Goal: Find specific page/section: Find specific page/section

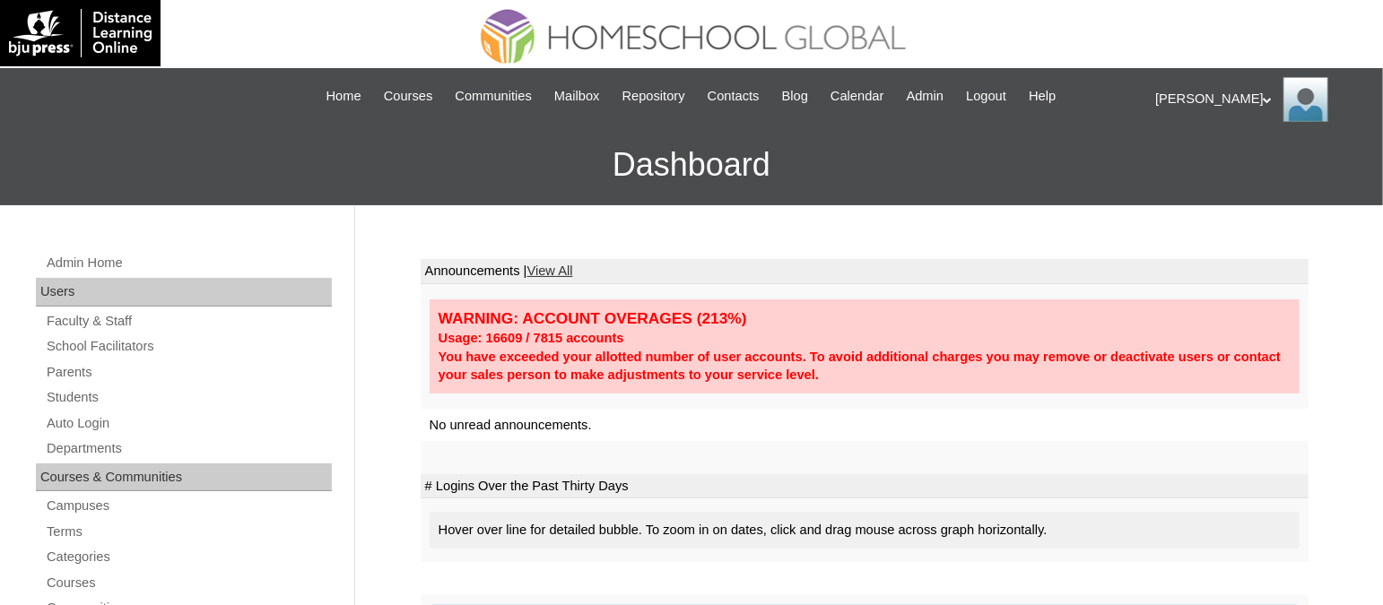
click at [104, 368] on link "Parents" at bounding box center [188, 372] width 287 height 22
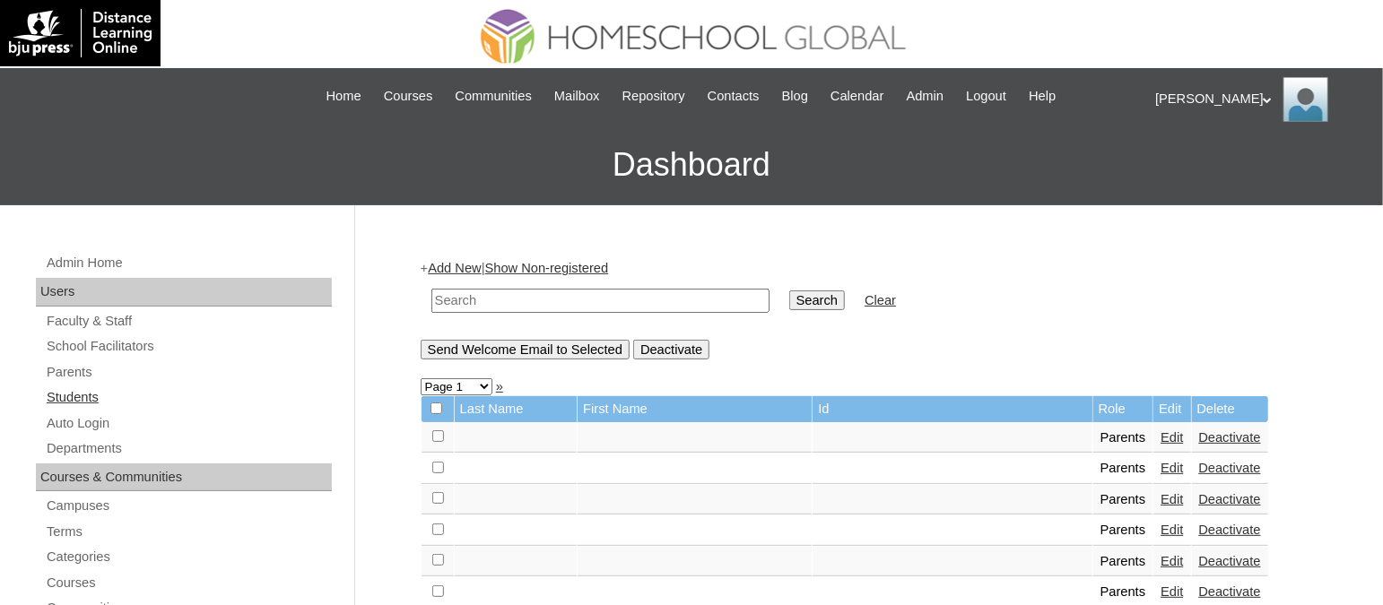
click at [88, 404] on link "Students" at bounding box center [188, 398] width 287 height 22
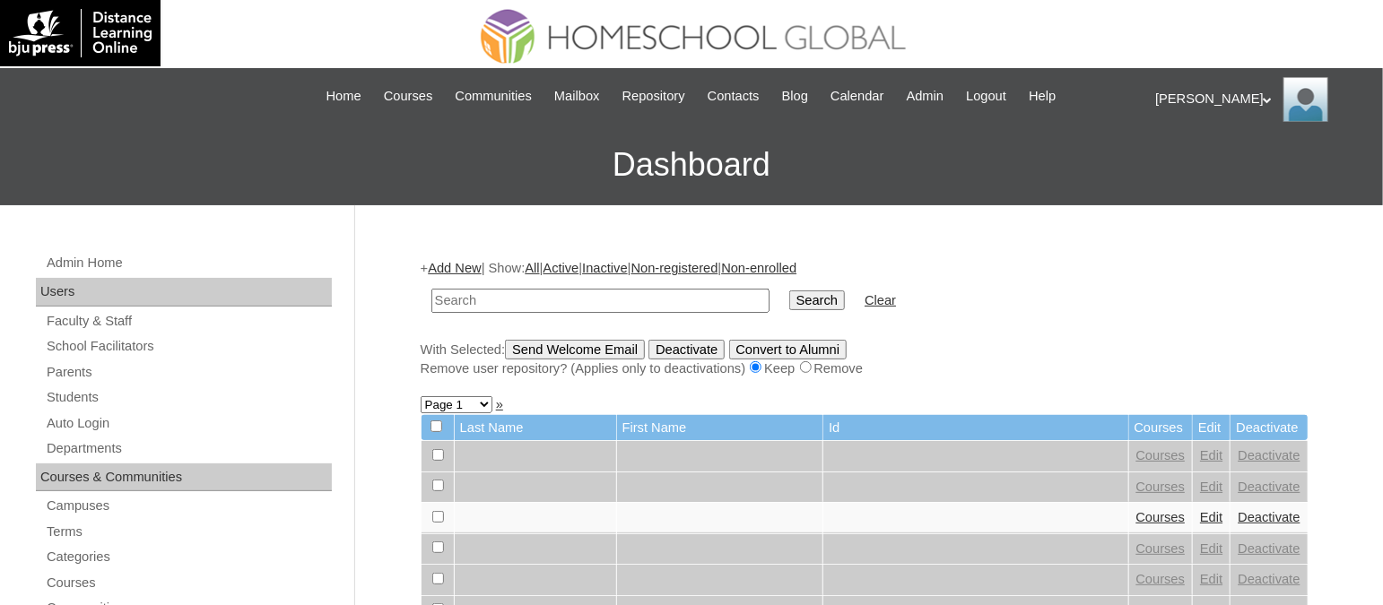
click at [523, 297] on input "text" at bounding box center [600, 301] width 338 height 24
type input "Laureto"
click at [789, 291] on input "Search" at bounding box center [817, 301] width 56 height 20
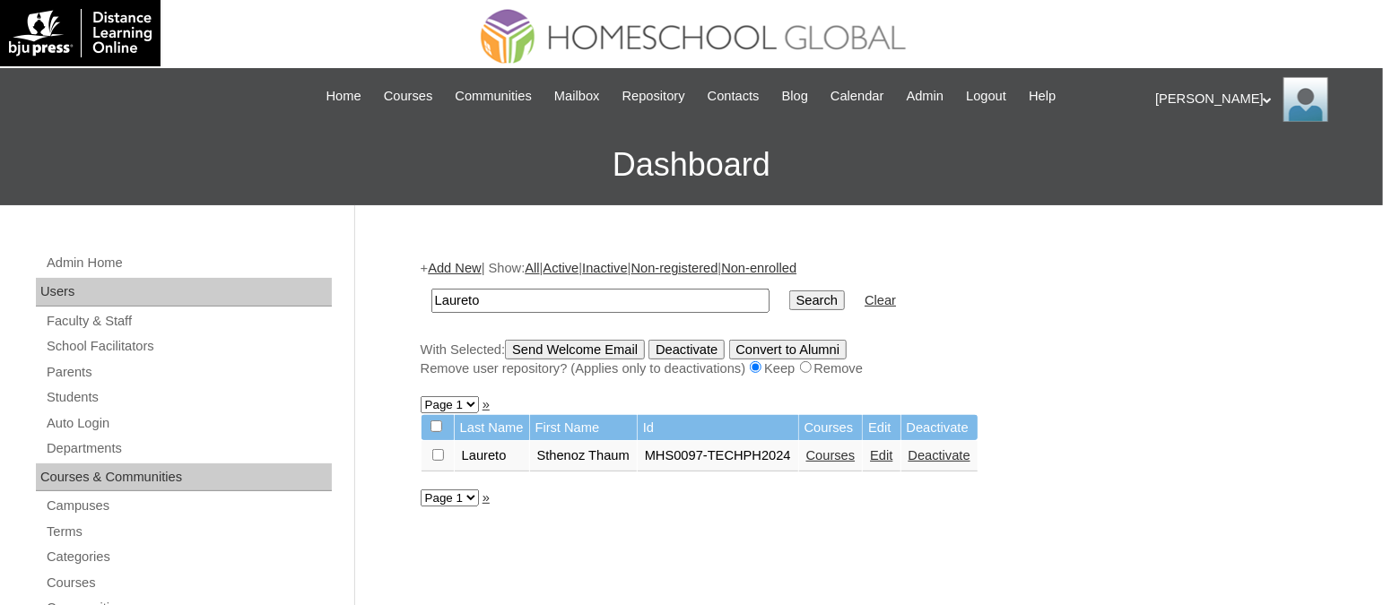
click at [850, 448] on link "Courses" at bounding box center [830, 455] width 49 height 14
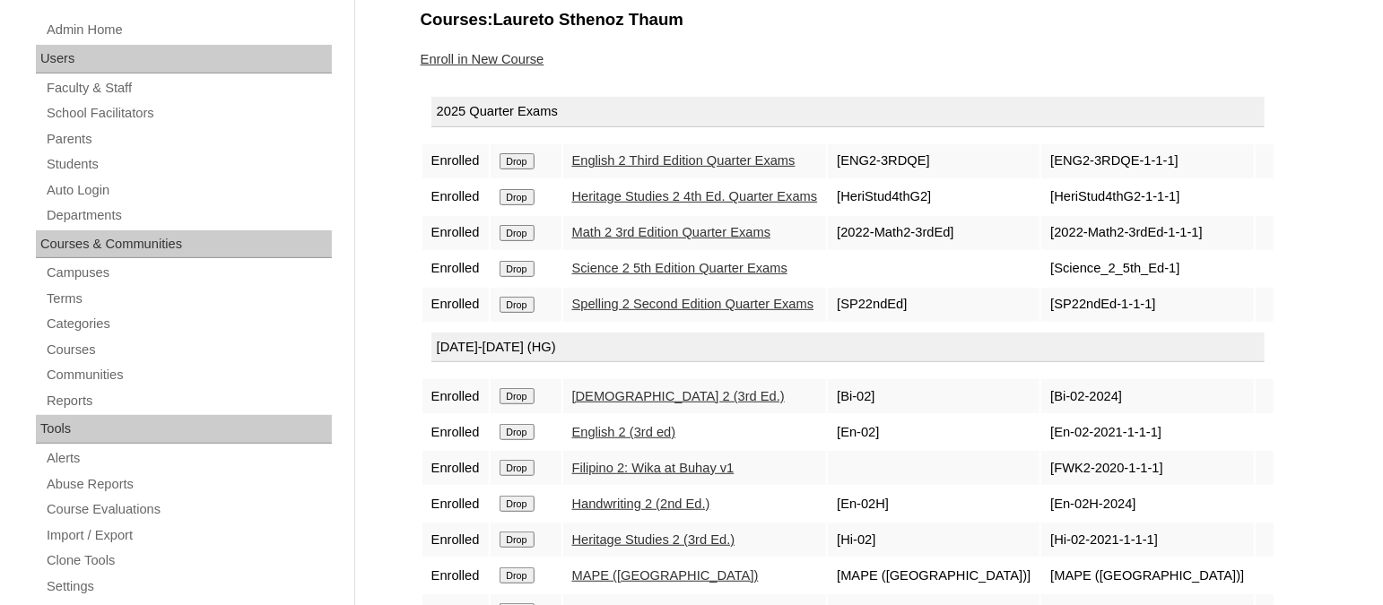
scroll to position [235, 0]
